Goal: Task Accomplishment & Management: Manage account settings

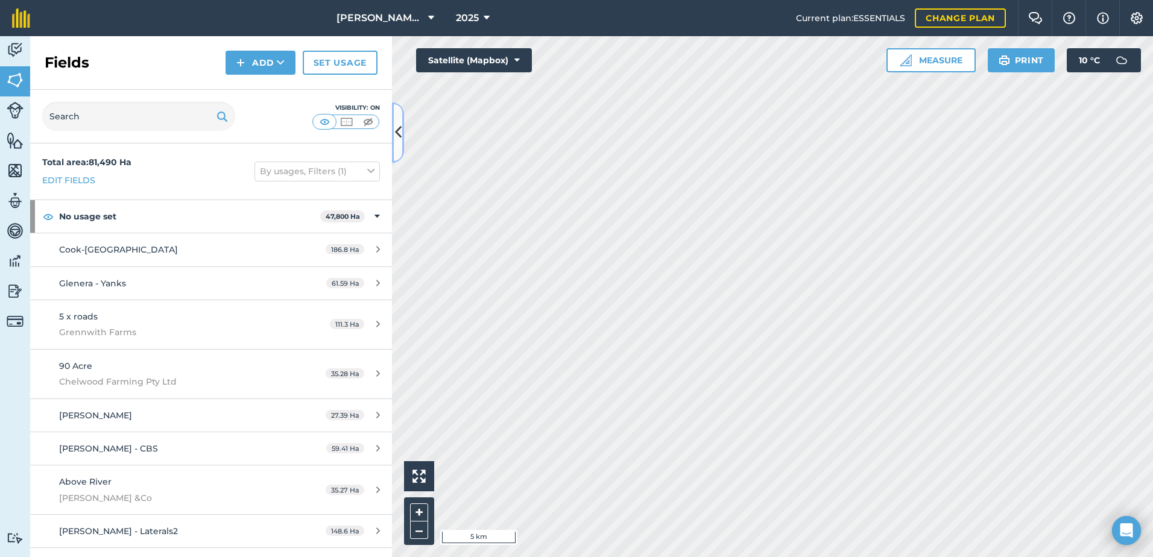
click at [401, 134] on button at bounding box center [398, 132] width 12 height 60
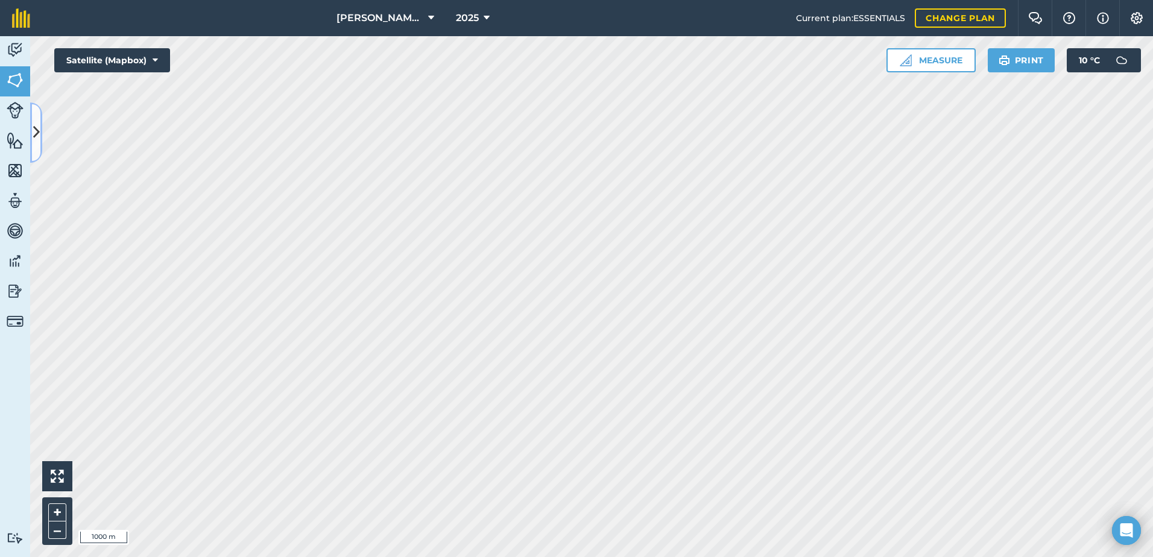
click at [33, 133] on icon at bounding box center [36, 132] width 7 height 21
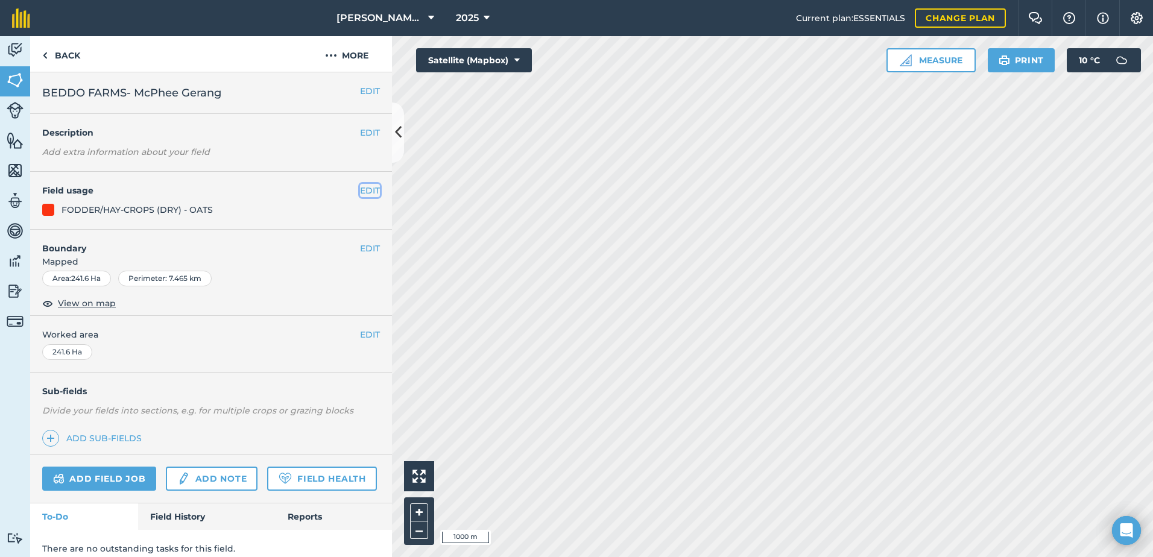
click at [360, 188] on button "EDIT" at bounding box center [370, 190] width 20 height 13
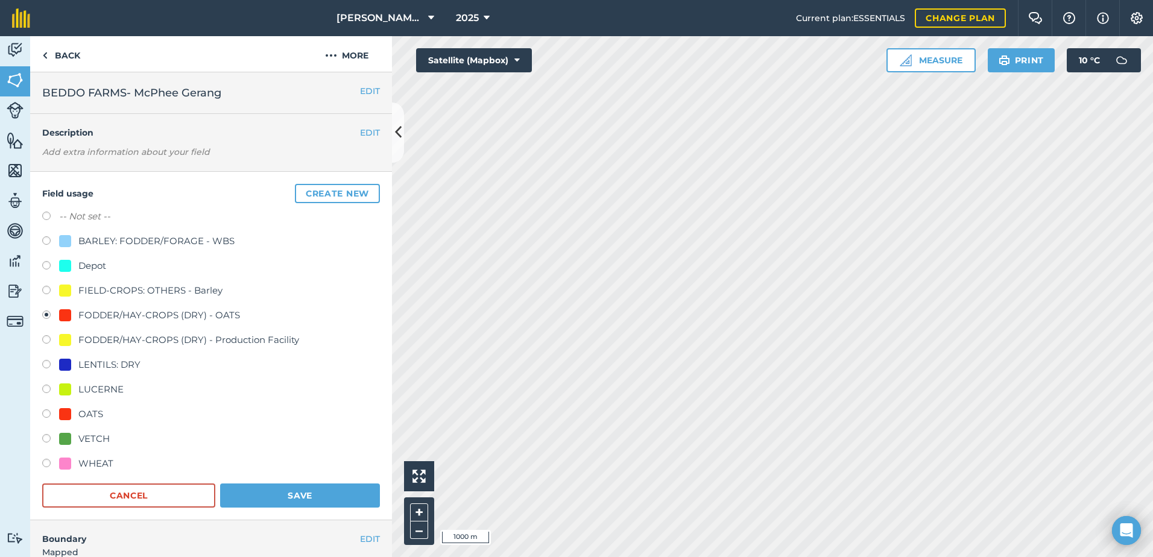
click at [46, 216] on label at bounding box center [50, 218] width 17 height 12
radio input "true"
radio input "false"
click at [336, 498] on button "Save" at bounding box center [300, 495] width 160 height 24
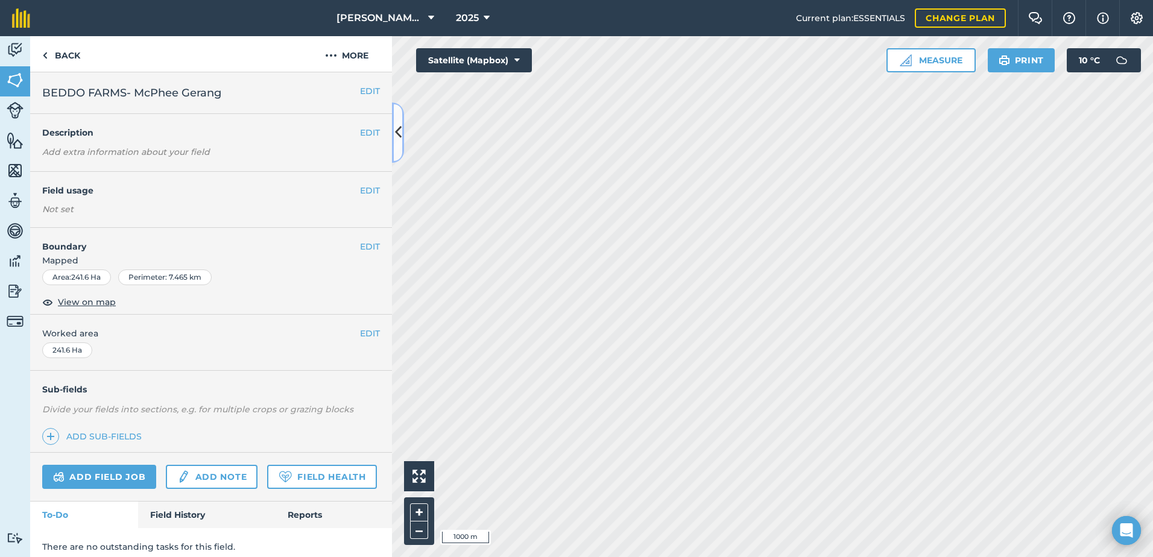
click at [397, 130] on icon at bounding box center [398, 132] width 7 height 21
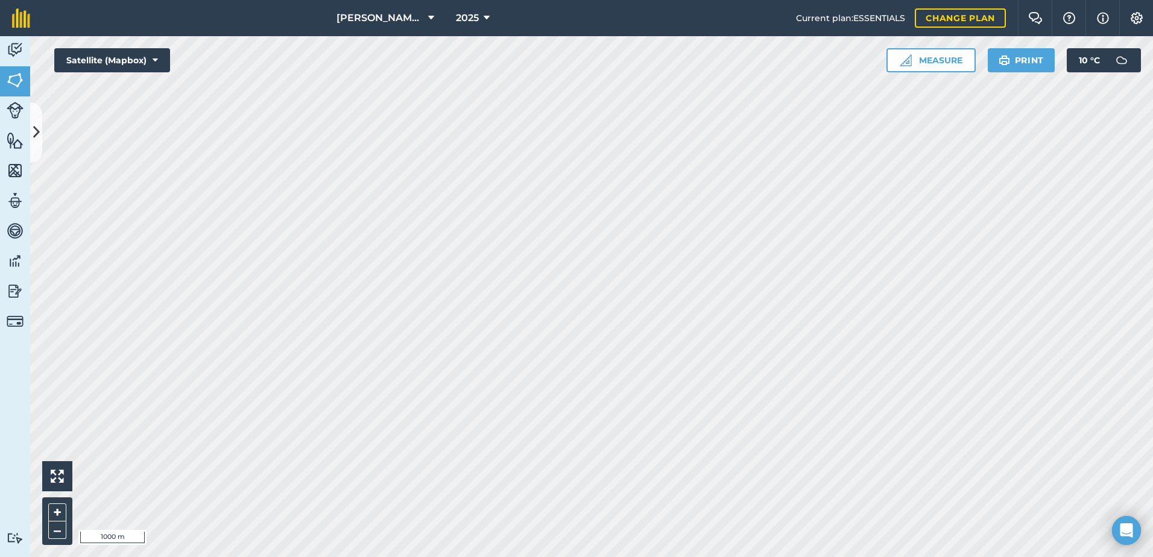
click at [527, 556] on html "[PERSON_NAME] ASAHI PADDOCKS 2025 Current plan : ESSENTIALS Change plan Farm Ch…" at bounding box center [576, 278] width 1153 height 557
click at [595, 556] on html "[PERSON_NAME] ASAHI PADDOCKS 2025 Current plan : ESSENTIALS Change plan Farm Ch…" at bounding box center [576, 278] width 1153 height 557
